Goal: Navigation & Orientation: Find specific page/section

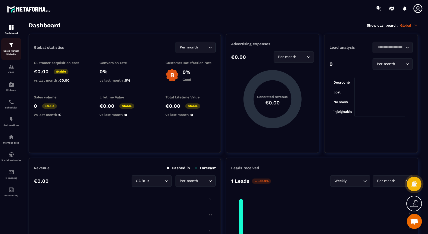
click at [12, 46] on img at bounding box center [11, 45] width 6 height 6
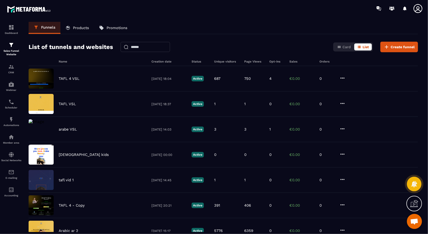
click at [427, 10] on div at bounding box center [243, 8] width 369 height 17
click at [416, 7] on icon at bounding box center [418, 9] width 10 height 10
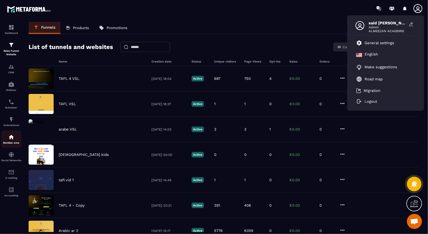
click at [9, 138] on img at bounding box center [11, 137] width 6 height 6
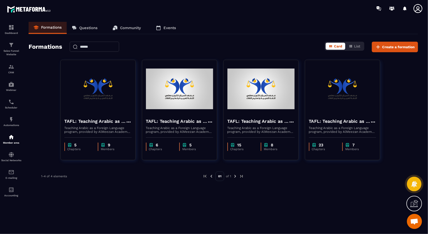
click at [142, 30] on link "Community" at bounding box center [127, 28] width 38 height 12
